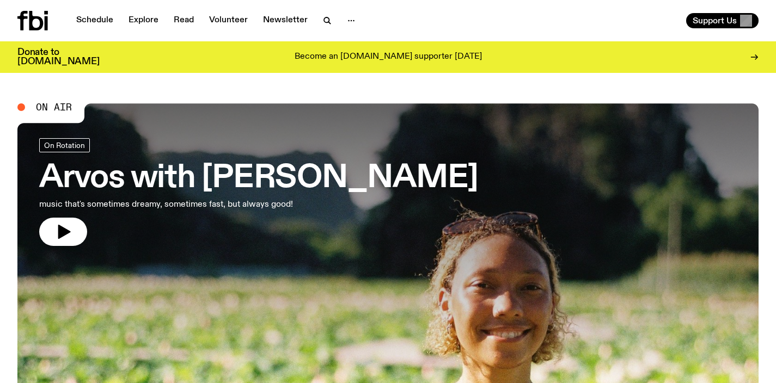
click at [203, 169] on h3 "Arvos with [PERSON_NAME]" at bounding box center [258, 178] width 439 height 30
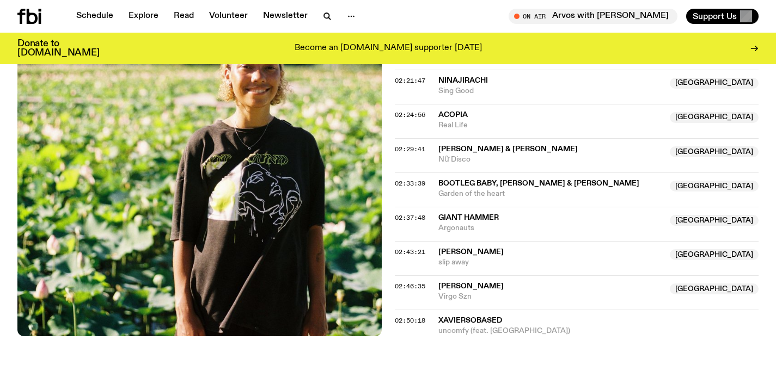
scroll to position [1551, 0]
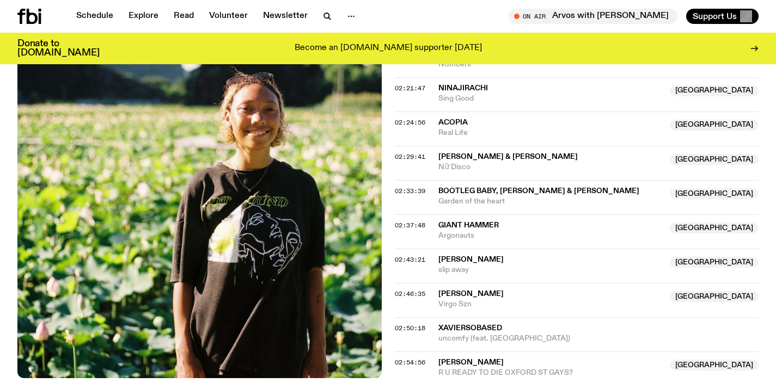
click at [38, 14] on icon at bounding box center [29, 16] width 24 height 15
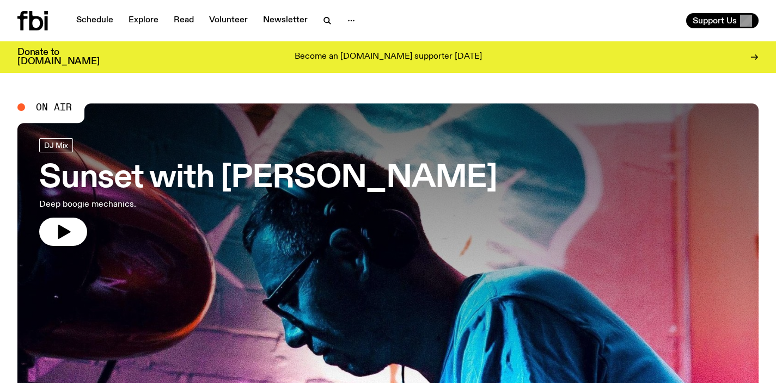
click at [146, 170] on h3 "Sunset with [PERSON_NAME]" at bounding box center [268, 178] width 458 height 30
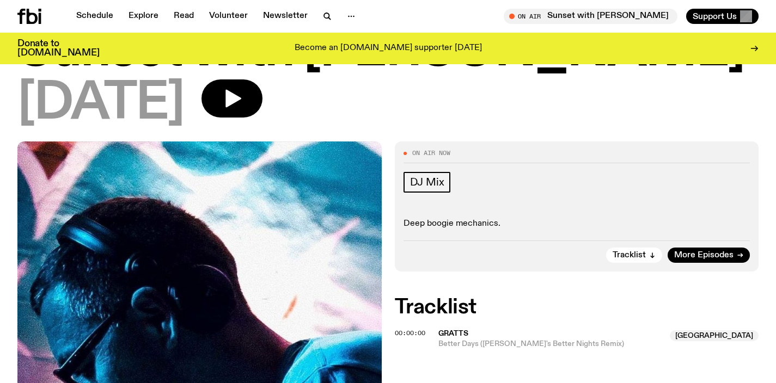
scroll to position [93, 0]
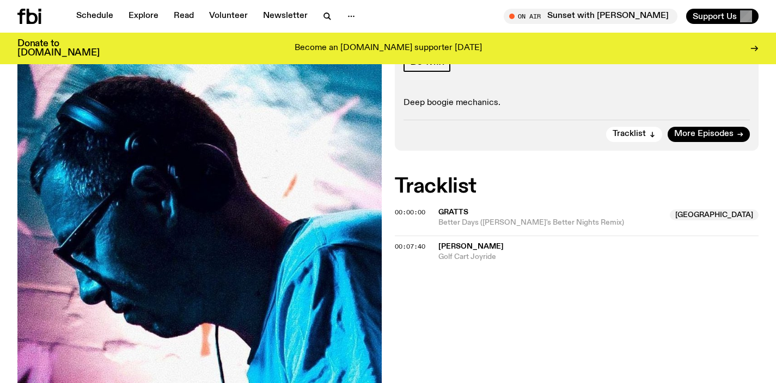
scroll to position [243, 0]
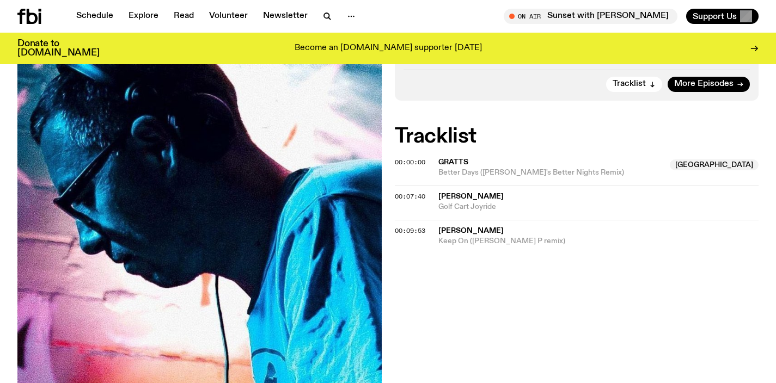
scroll to position [243, 0]
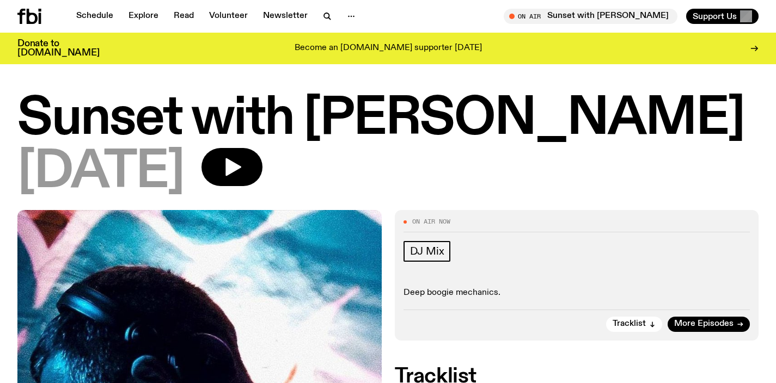
scroll to position [243, 0]
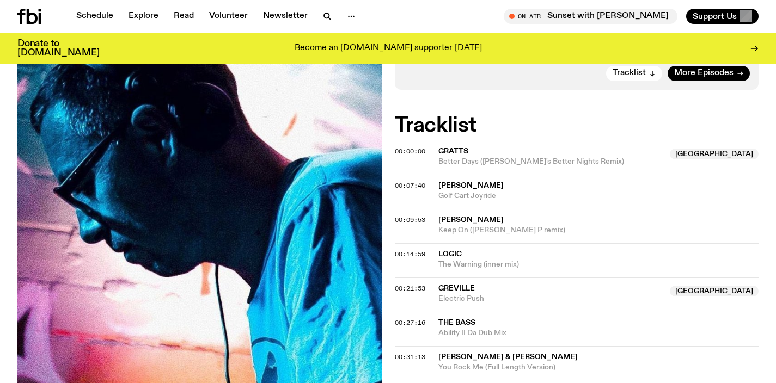
scroll to position [314, 0]
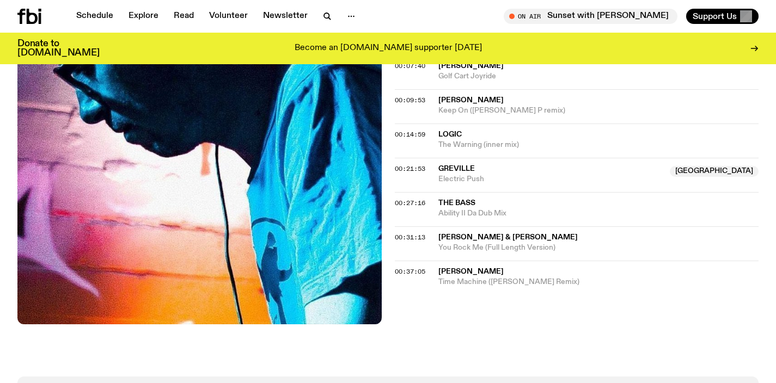
scroll to position [486, 0]
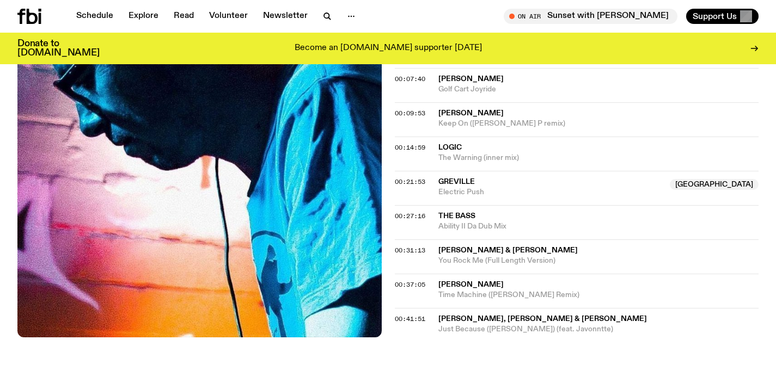
scroll to position [359, 0]
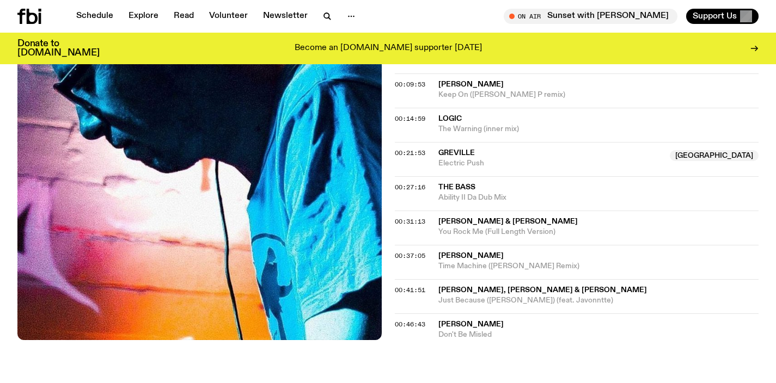
scroll to position [440, 0]
